Goal: Transaction & Acquisition: Download file/media

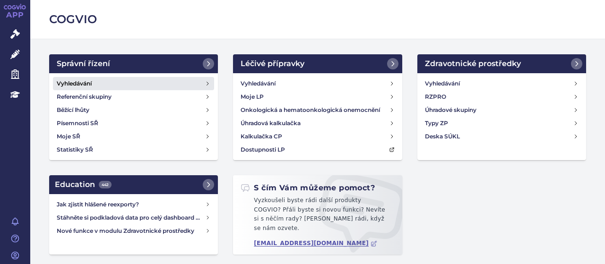
click at [88, 82] on h4 "Vyhledávání" at bounding box center [74, 83] width 35 height 9
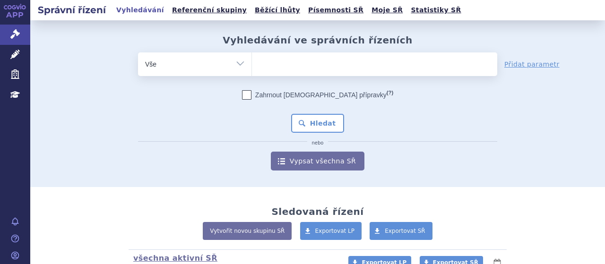
click at [295, 67] on ul at bounding box center [374, 62] width 245 height 20
click at [252, 67] on select at bounding box center [252, 64] width 0 height 24
click at [295, 67] on ul at bounding box center [374, 62] width 245 height 20
click at [252, 67] on select at bounding box center [252, 64] width 0 height 24
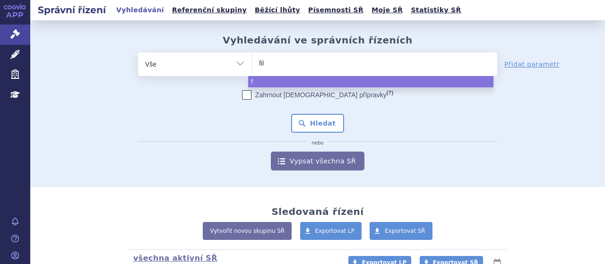
type input "fils"
type input "filsu"
type input "filsuv"
type input "filsuve"
type input "filsuvez"
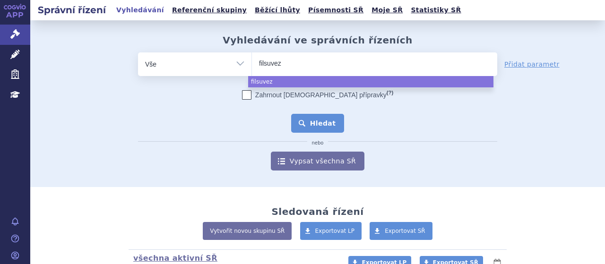
select select "filsuvez"
click at [319, 126] on button "Hledat" at bounding box center [317, 123] width 53 height 19
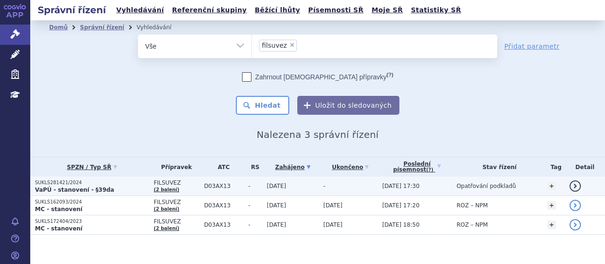
click at [55, 185] on p "SUKLS281421/2024" at bounding box center [92, 183] width 114 height 7
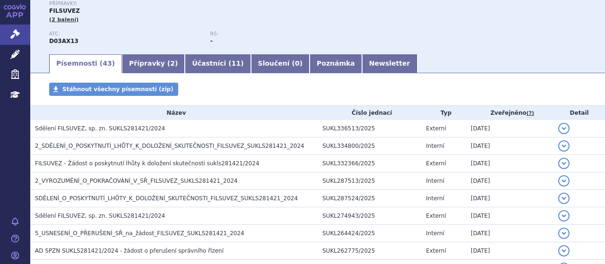
scroll to position [113, 0]
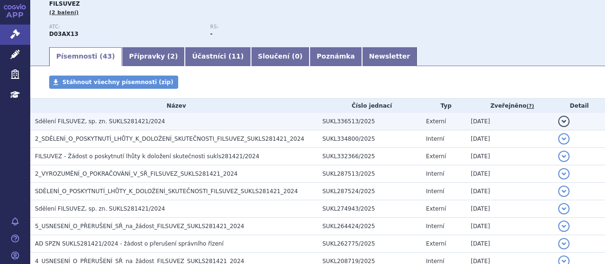
click at [133, 118] on span "Sdělení FILSUVEZ, sp. zn. SUKLS281421/2024" at bounding box center [100, 121] width 130 height 7
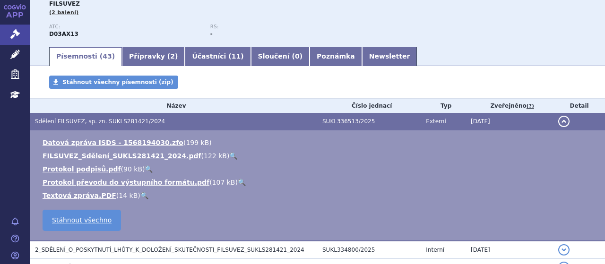
click at [460, 16] on div "Typ SŘ: VaPÚ - stanovení - §39da Stav řízení: Opatřování podkladů Přípravky: FI…" at bounding box center [317, 9] width 537 height 74
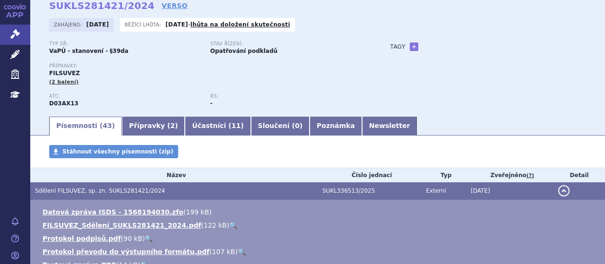
scroll to position [0, 0]
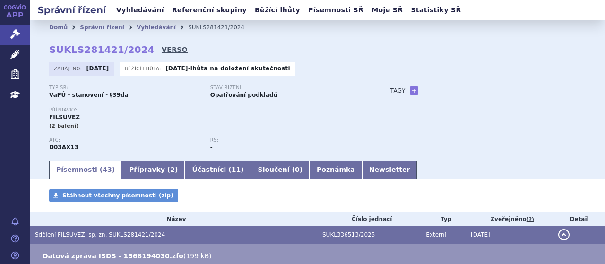
click at [162, 49] on link "VERSO" at bounding box center [175, 49] width 26 height 9
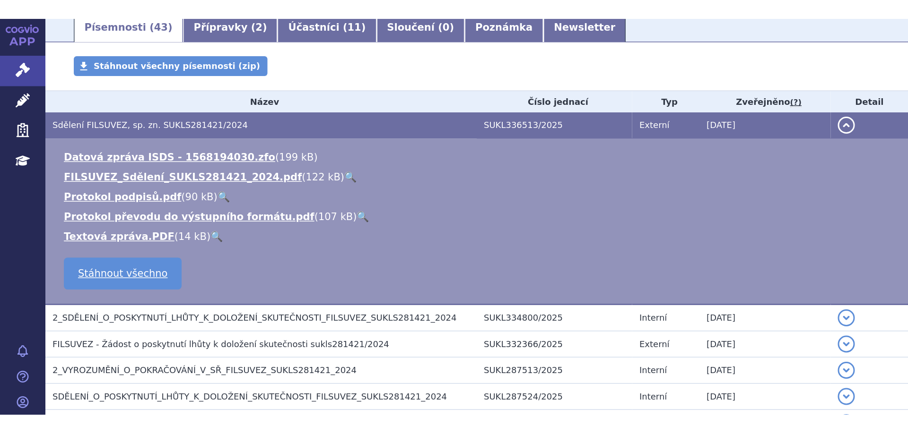
scroll to position [170, 0]
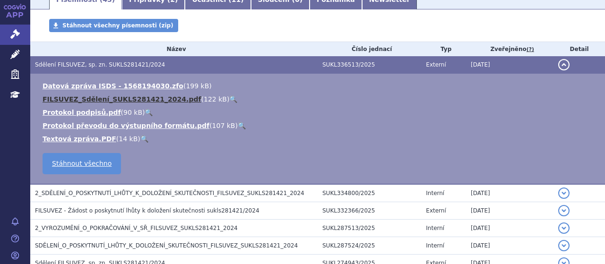
click at [151, 103] on link "FILSUVEZ_Sdělení_SUKLS281421_2024.pdf" at bounding box center [122, 100] width 159 height 8
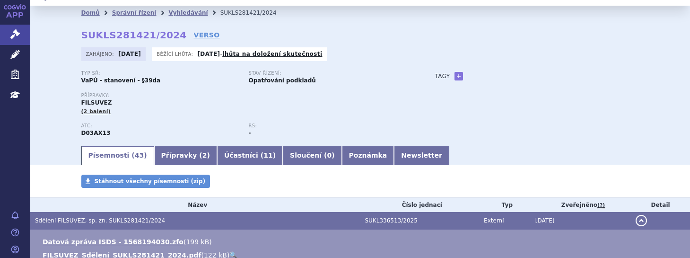
scroll to position [0, 0]
